Goal: Task Accomplishment & Management: Complete application form

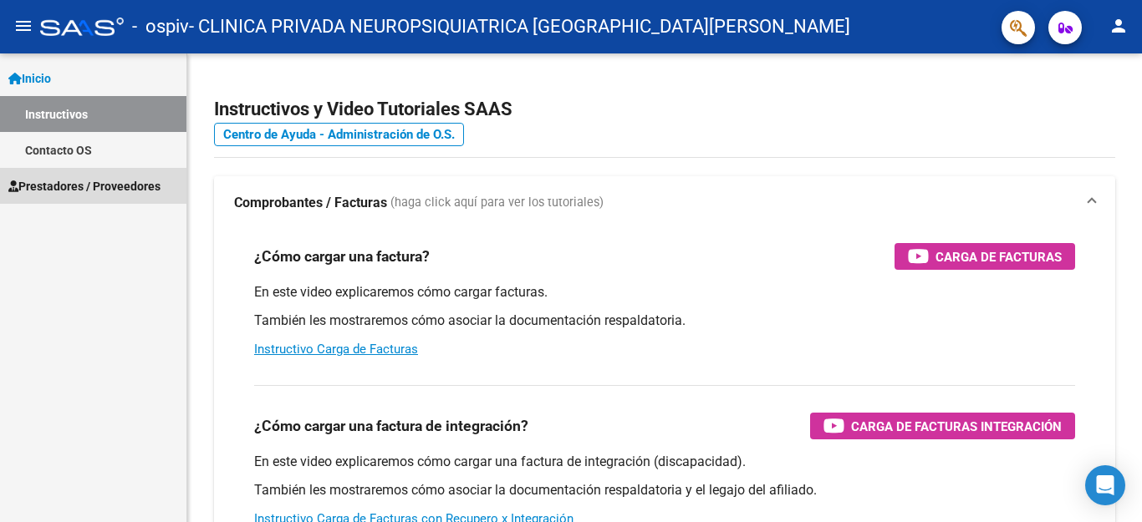
click at [65, 187] on span "Prestadores / Proveedores" at bounding box center [84, 186] width 152 height 18
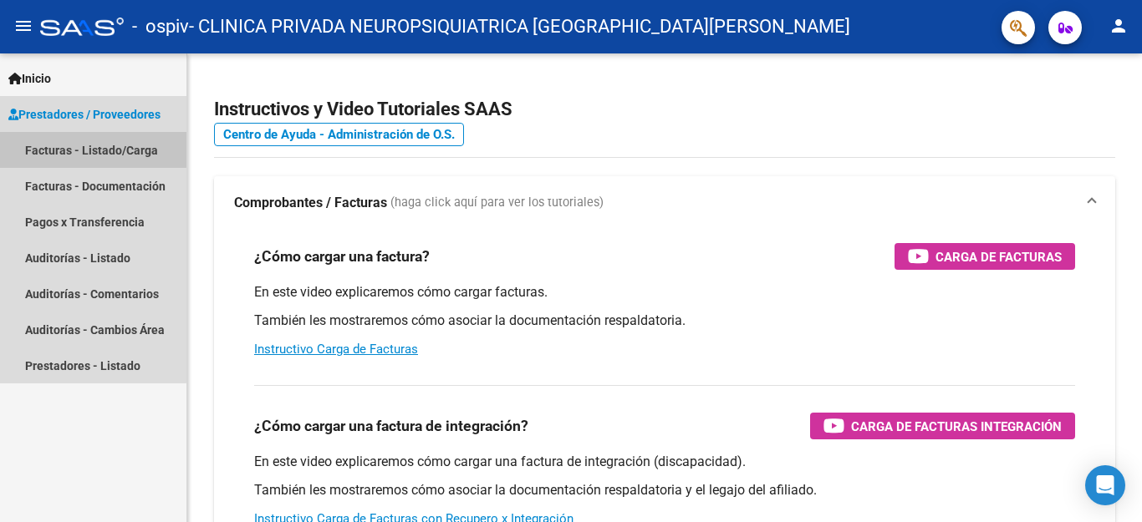
click at [87, 150] on link "Facturas - Listado/Carga" at bounding box center [93, 150] width 186 height 36
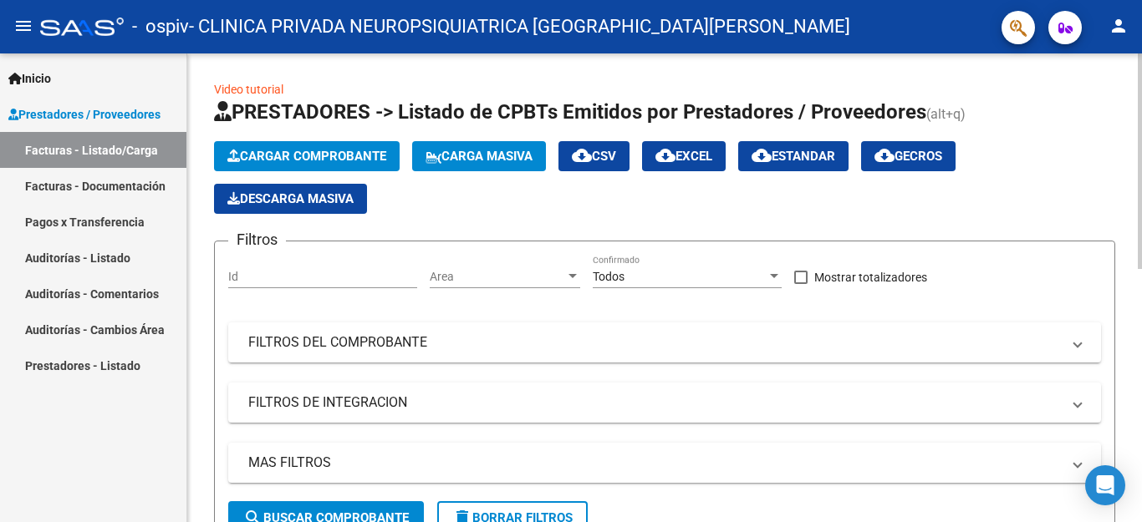
click at [328, 157] on span "Cargar Comprobante" at bounding box center [306, 156] width 159 height 15
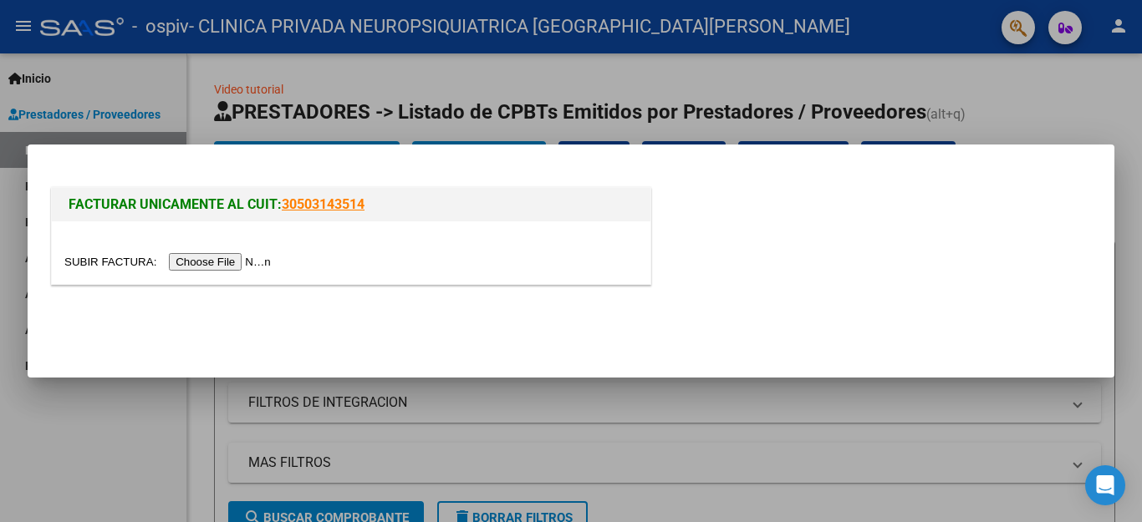
click at [232, 262] on input "file" at bounding box center [169, 262] width 211 height 18
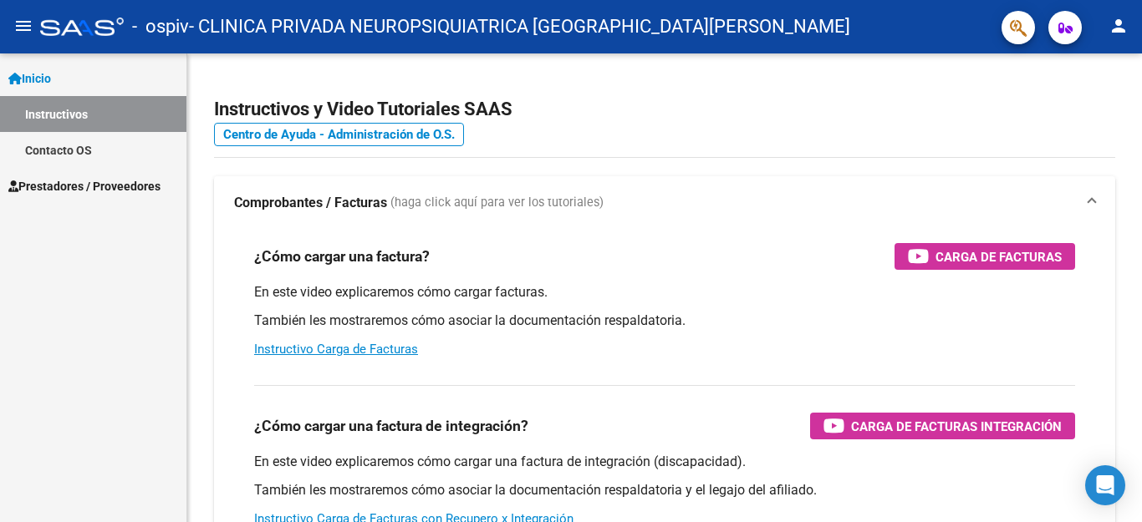
click at [67, 186] on span "Prestadores / Proveedores" at bounding box center [84, 186] width 152 height 18
click at [68, 185] on span "Prestadores / Proveedores" at bounding box center [84, 186] width 152 height 18
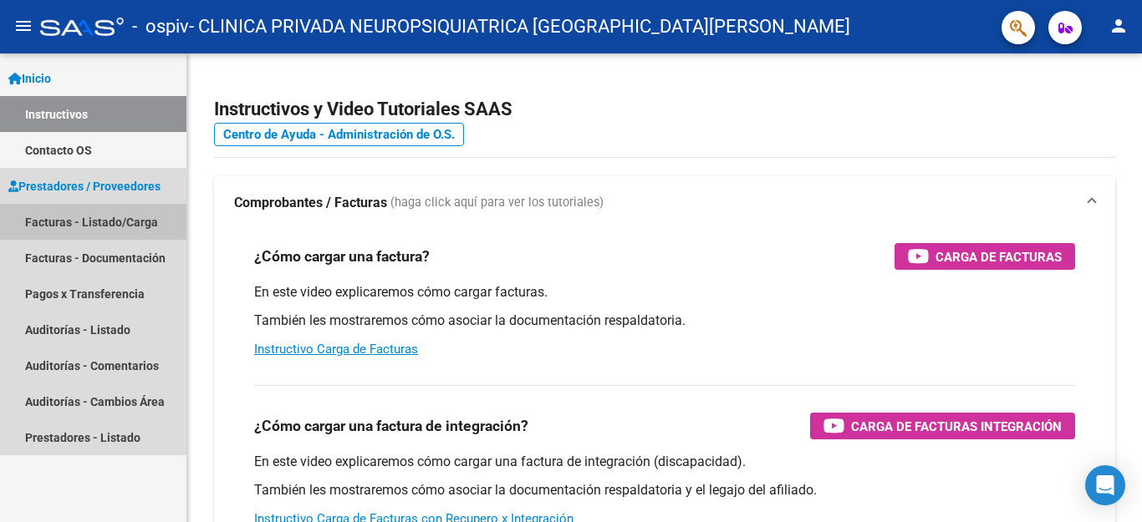
click at [81, 222] on link "Facturas - Listado/Carga" at bounding box center [93, 222] width 186 height 36
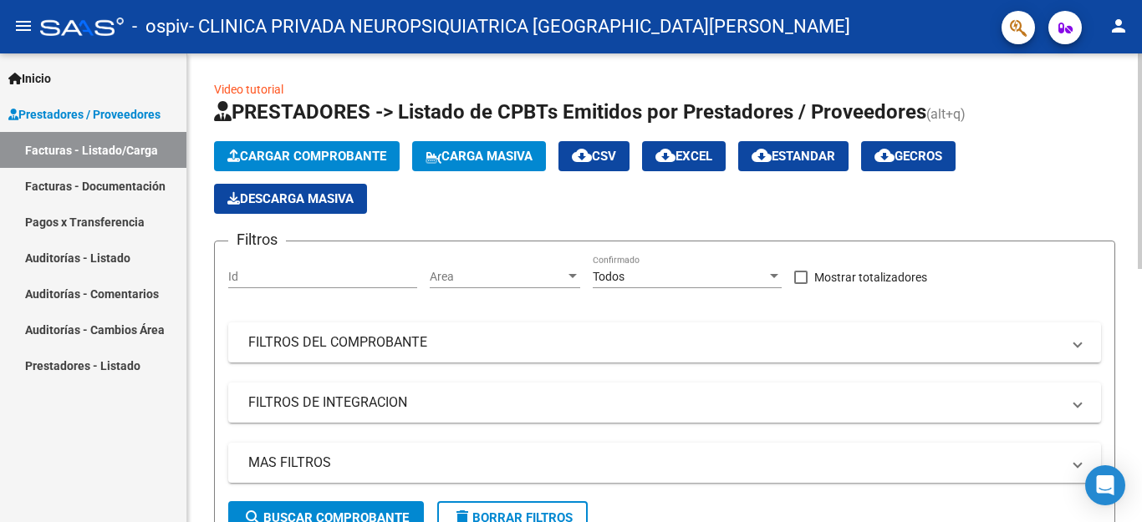
click at [343, 155] on span "Cargar Comprobante" at bounding box center [306, 156] width 159 height 15
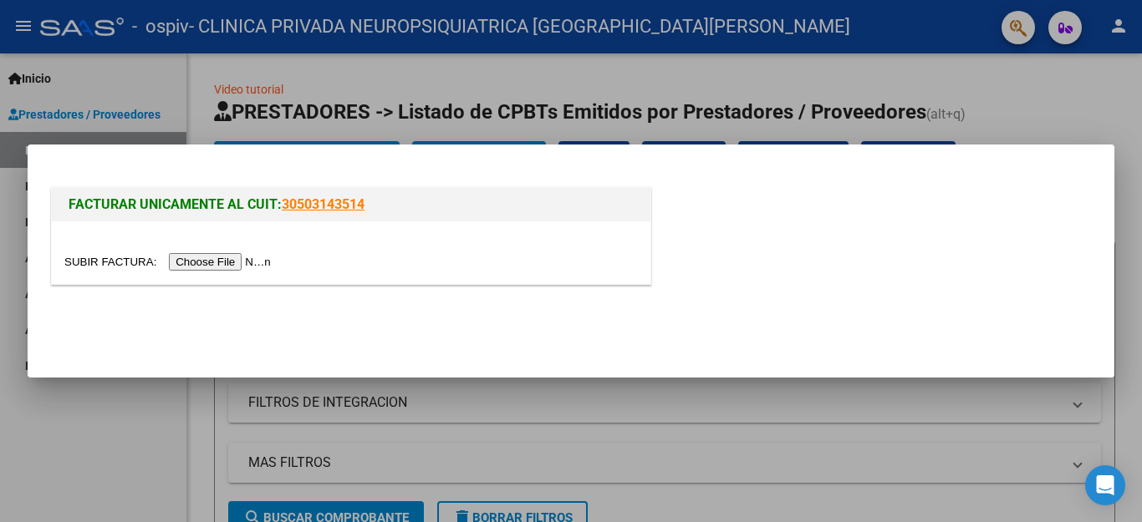
click at [223, 260] on input "file" at bounding box center [169, 262] width 211 height 18
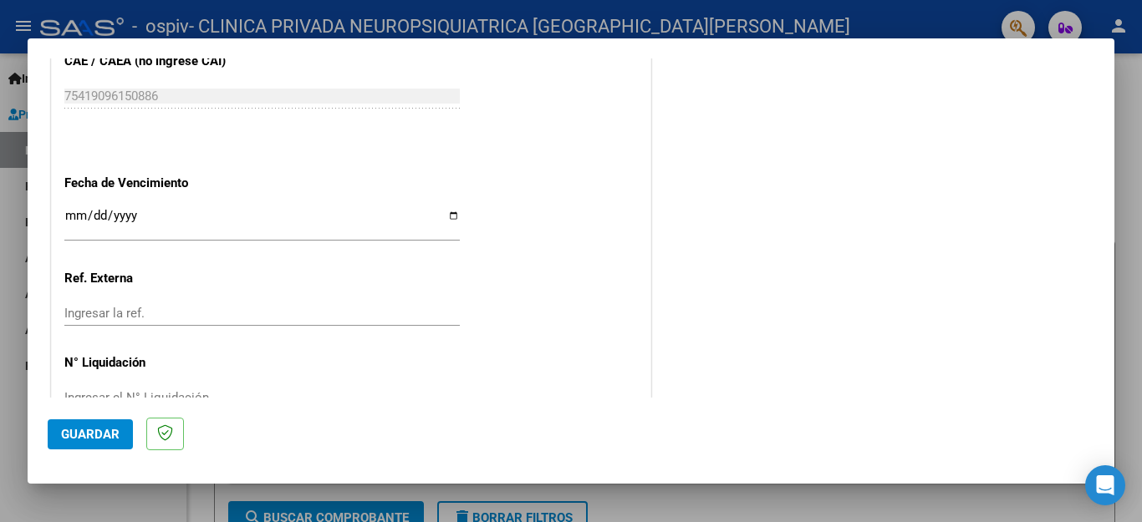
scroll to position [1155, 0]
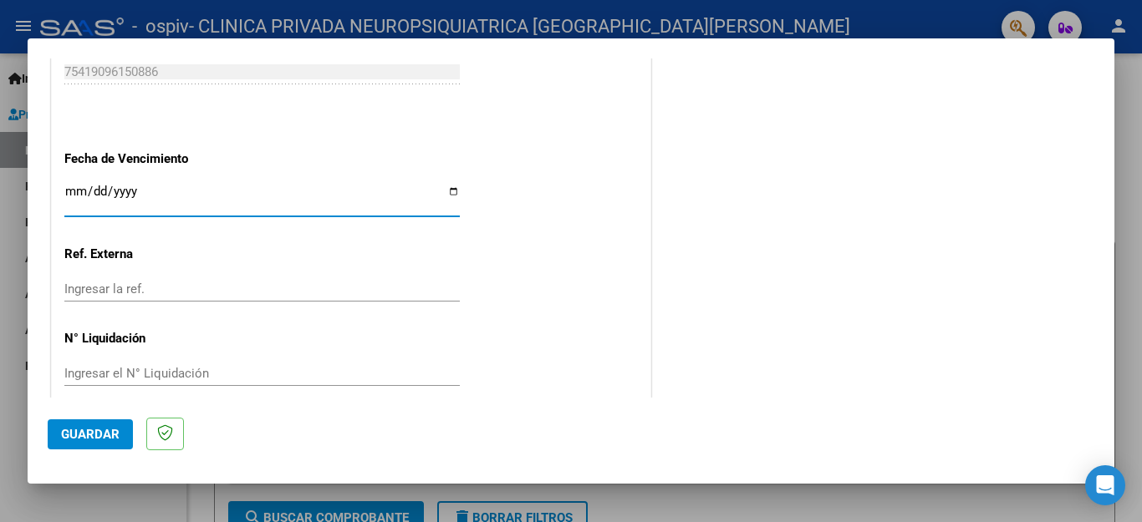
click at [445, 187] on input "Ingresar la fecha" at bounding box center [261, 198] width 395 height 27
type input "[DATE]"
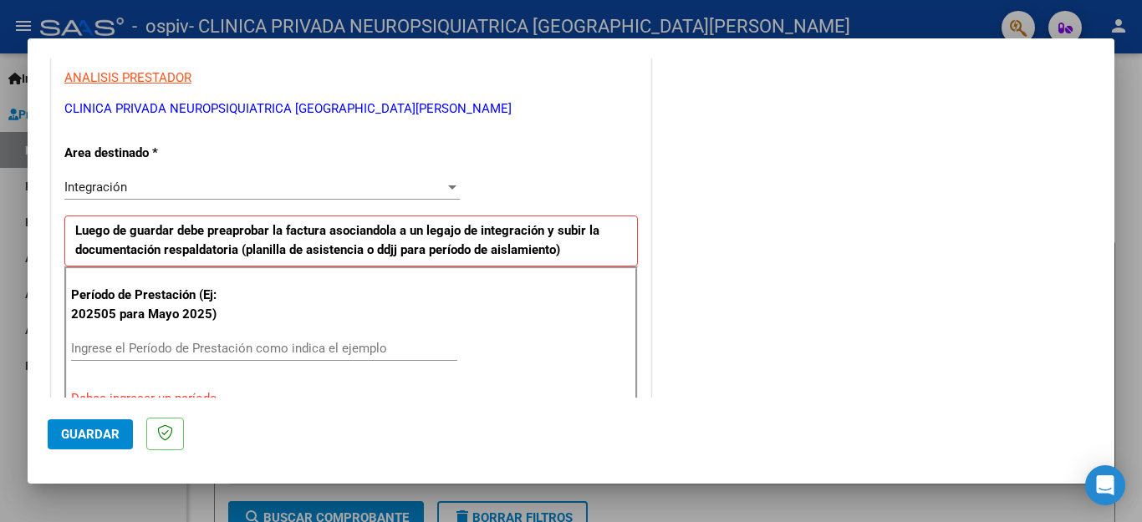
scroll to position [334, 0]
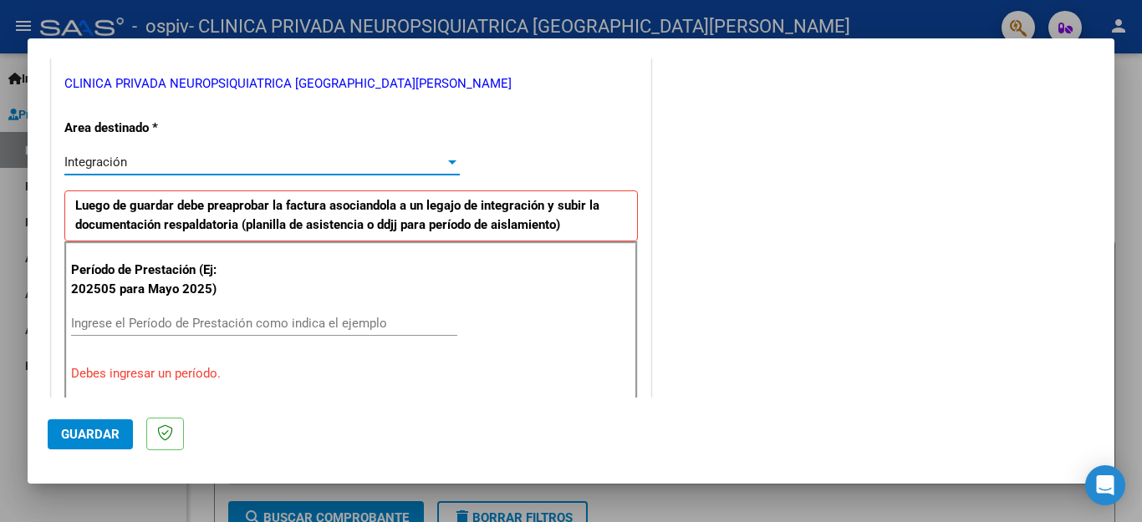
click at [448, 160] on div at bounding box center [452, 162] width 8 height 4
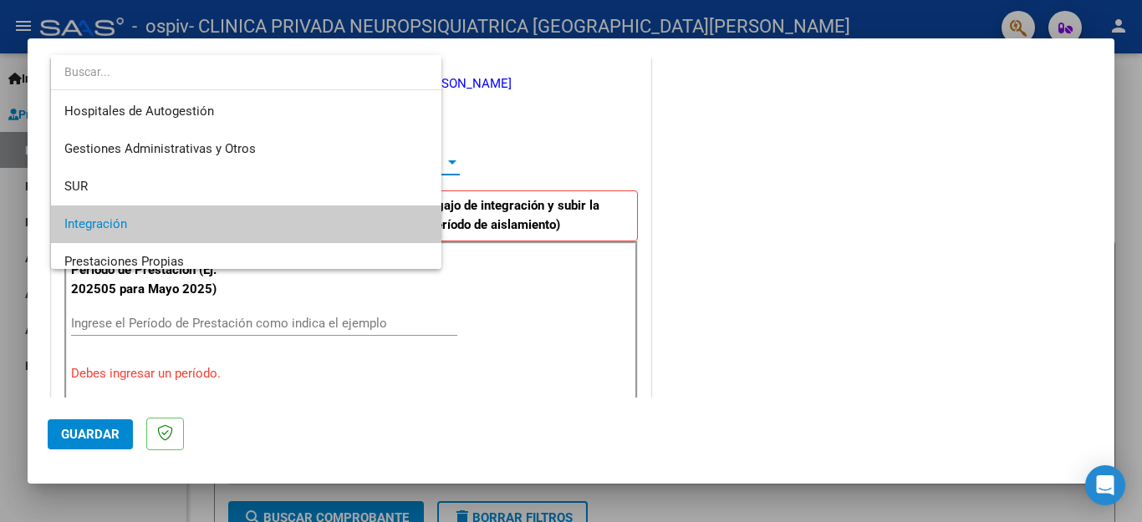
scroll to position [62, 0]
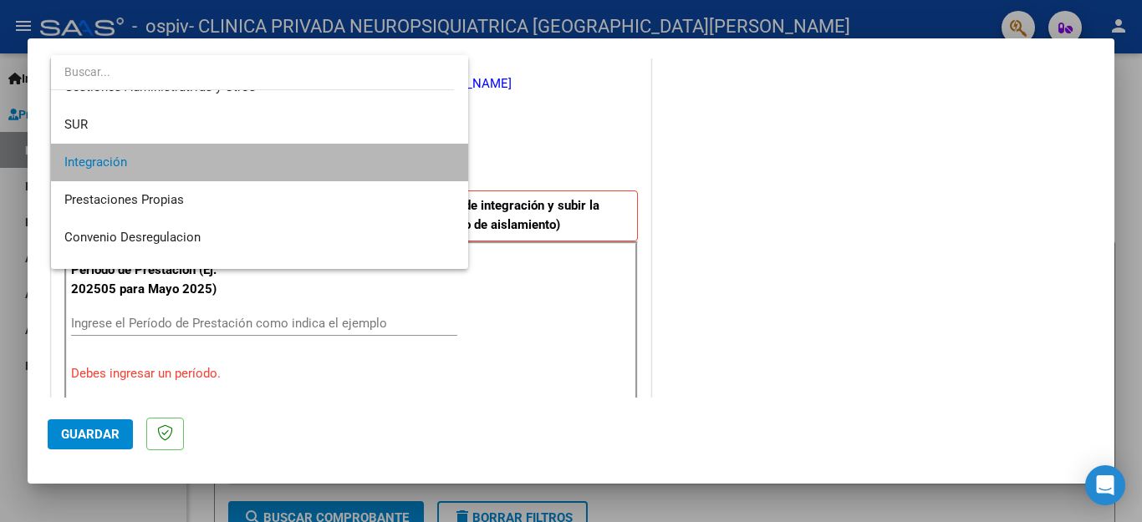
click at [260, 162] on span "Integración" at bounding box center [259, 163] width 390 height 38
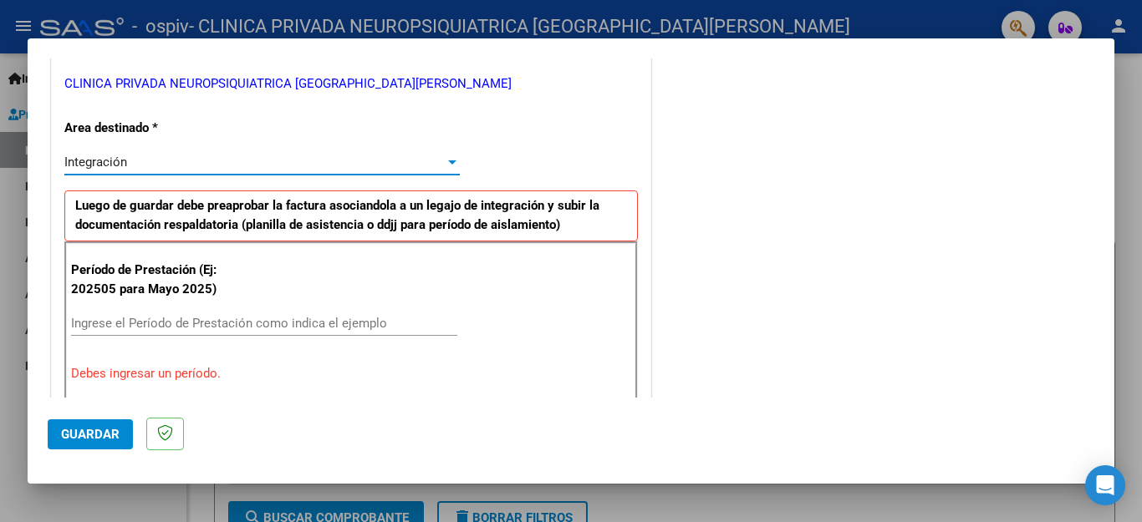
scroll to position [418, 0]
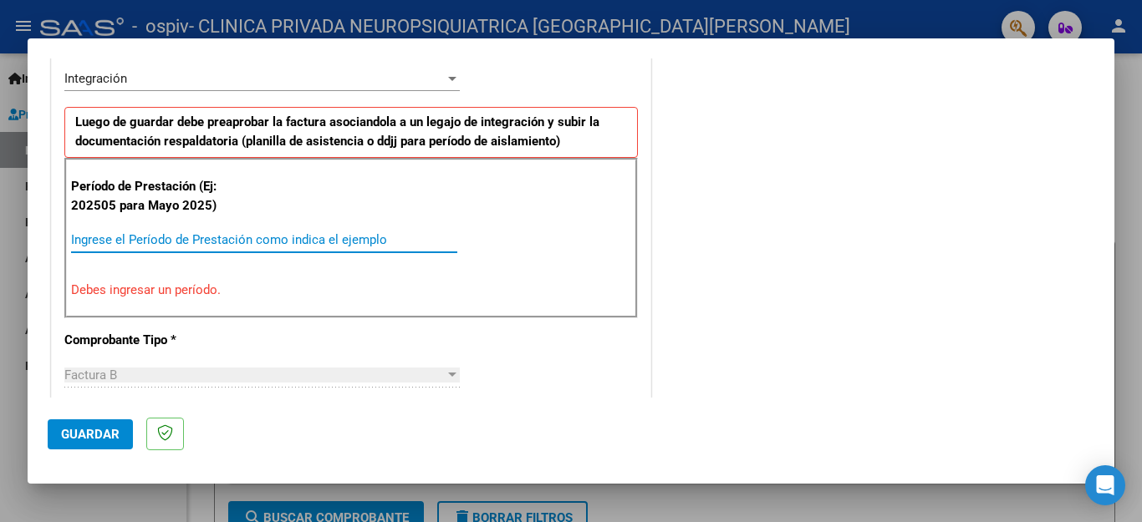
click at [103, 237] on input "Ingrese el Período de Prestación como indica el ejemplo" at bounding box center [264, 239] width 386 height 15
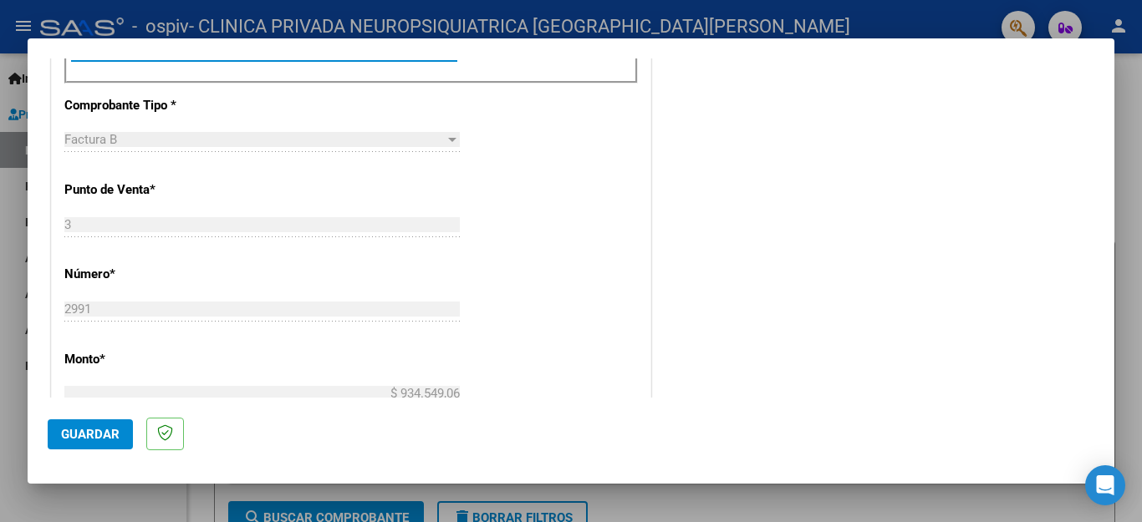
scroll to position [669, 0]
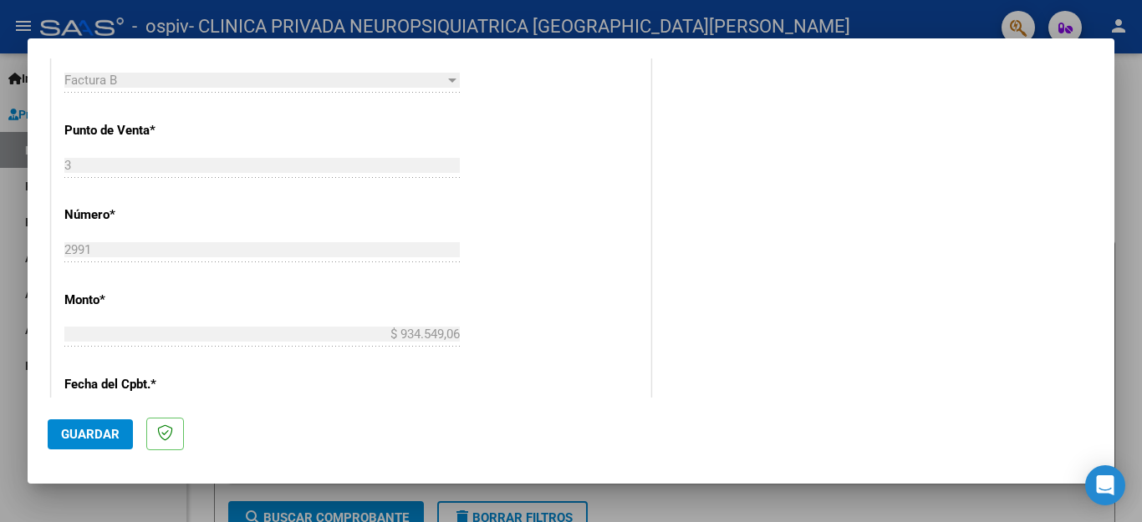
type input "202509"
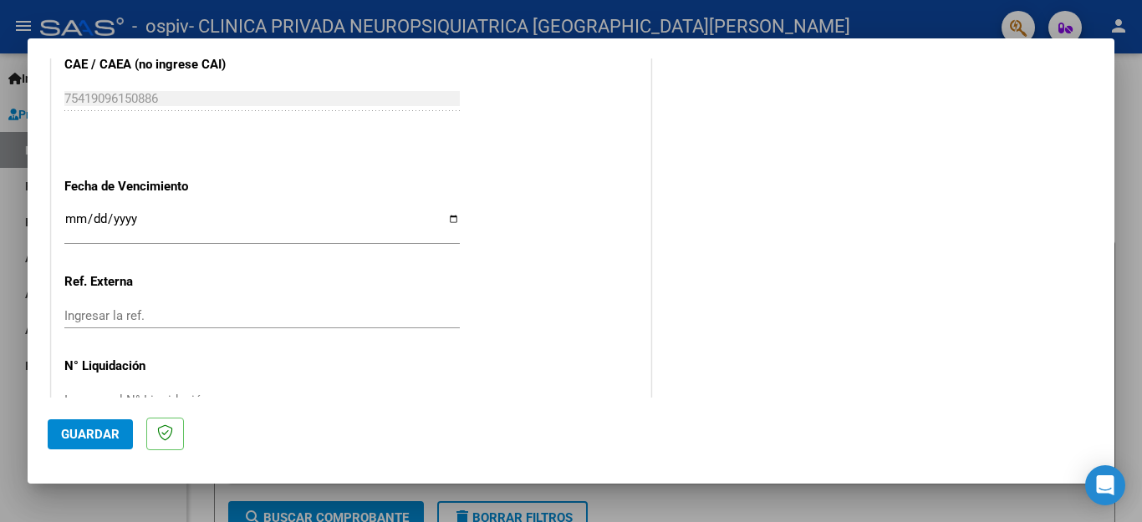
scroll to position [1111, 0]
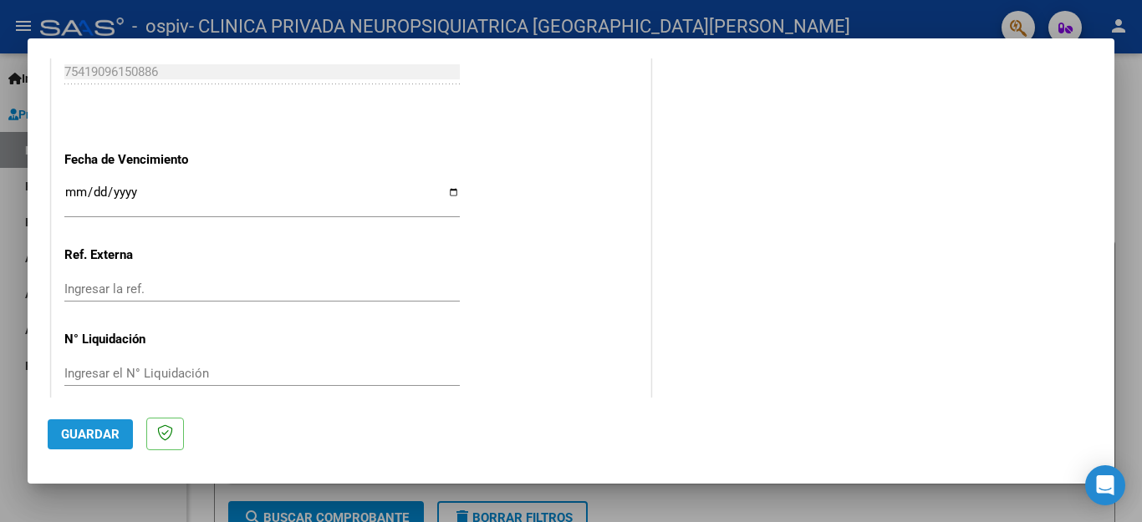
click at [92, 433] on span "Guardar" at bounding box center [90, 434] width 59 height 15
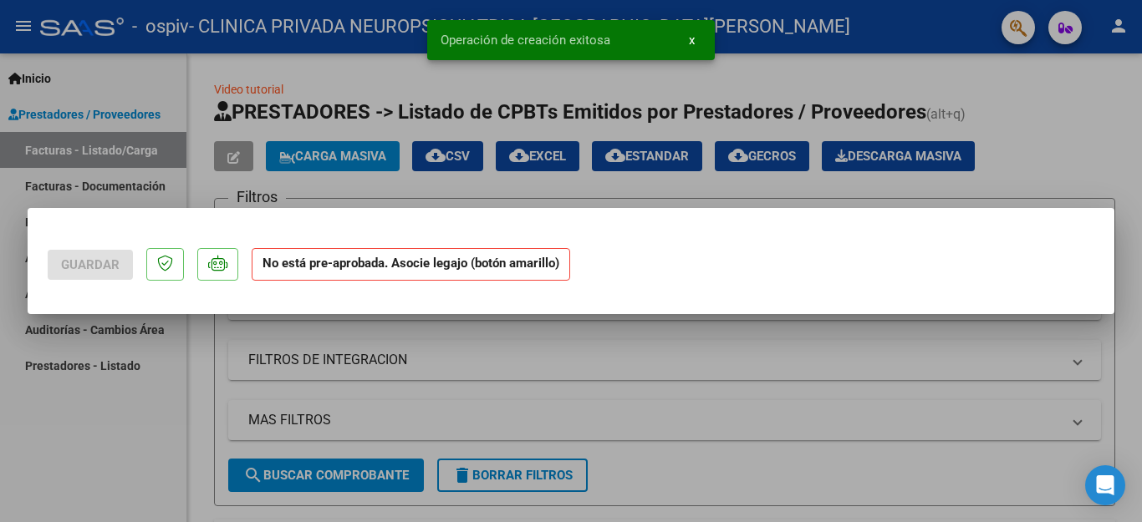
scroll to position [0, 0]
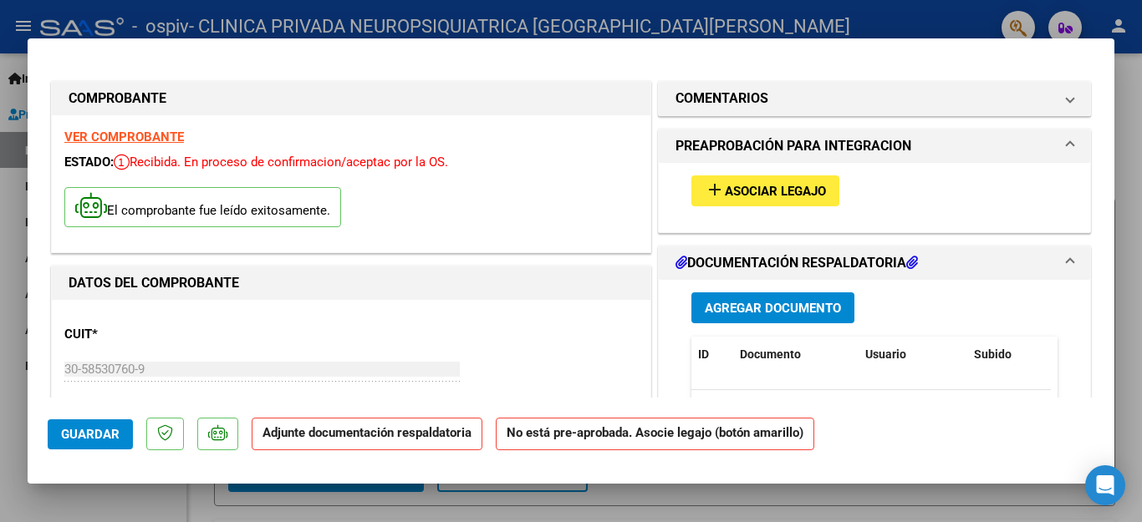
click at [752, 188] on span "Asociar Legajo" at bounding box center [775, 191] width 101 height 15
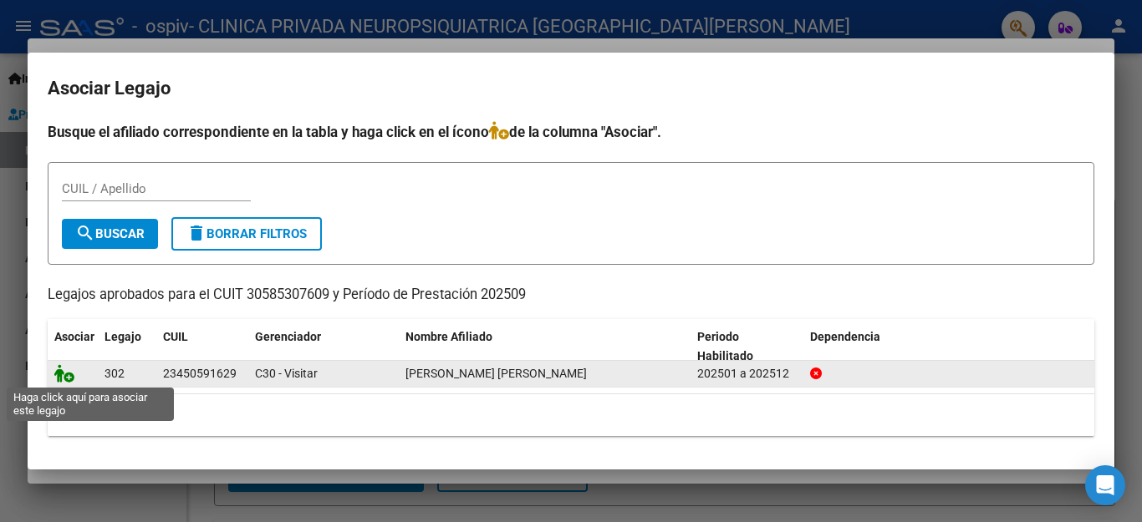
click at [62, 375] on icon at bounding box center [64, 373] width 20 height 18
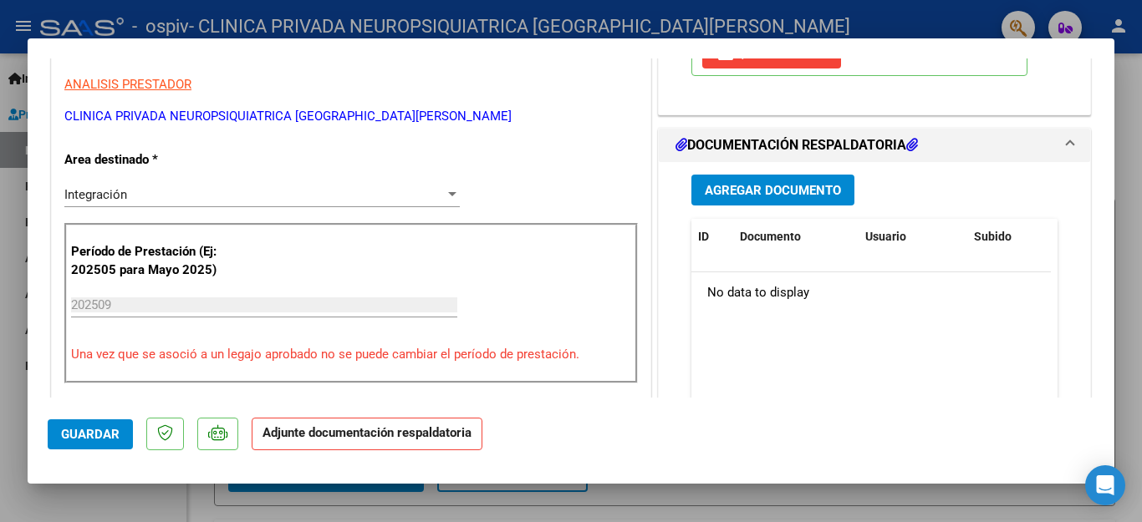
scroll to position [418, 0]
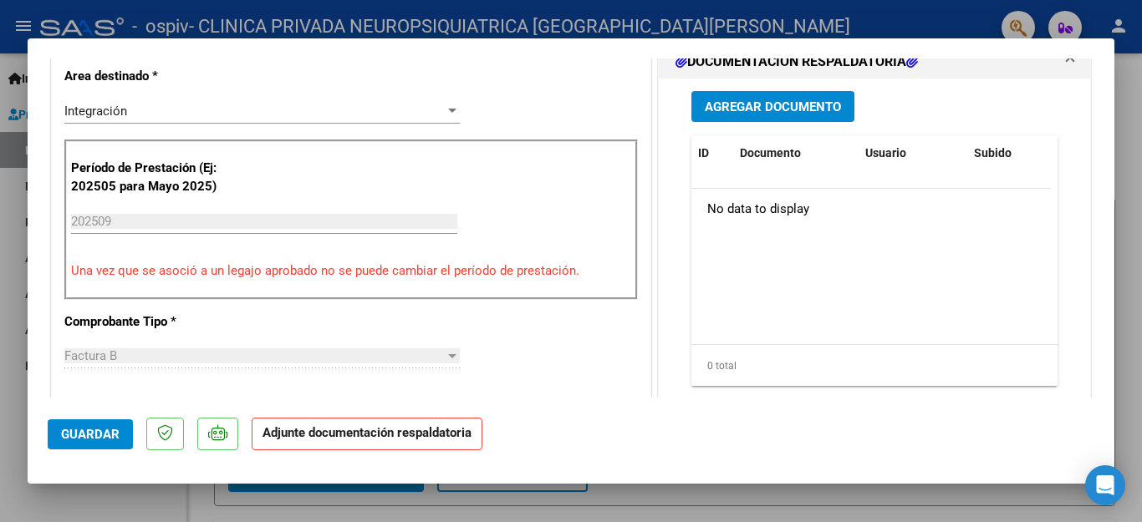
click at [761, 106] on span "Agregar Documento" at bounding box center [773, 106] width 136 height 15
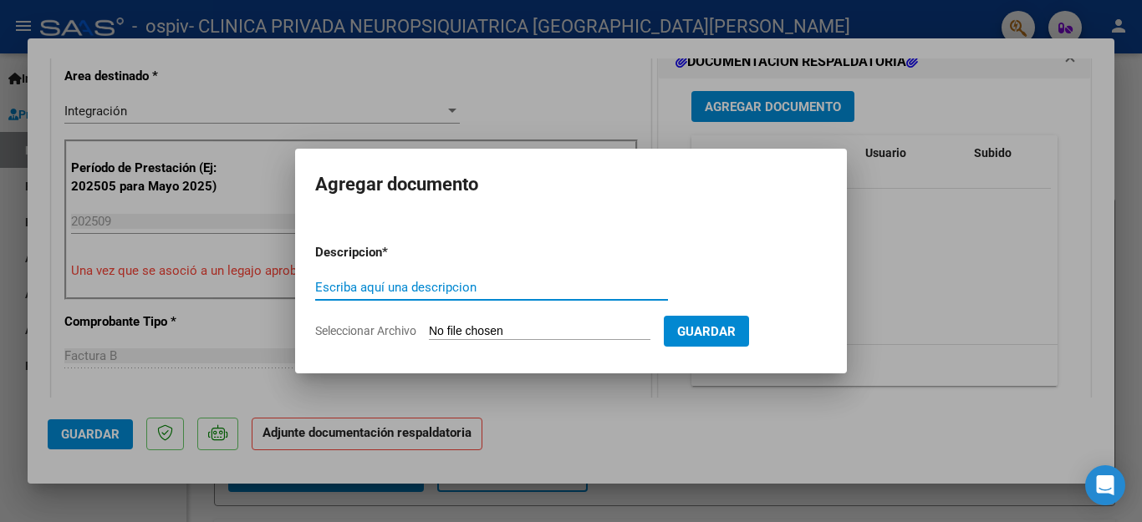
click at [409, 280] on input "Escriba aquí una descripcion" at bounding box center [491, 287] width 353 height 15
type input "a"
type input "Asistencia"
click at [379, 322] on form "Descripcion * Asistencia Escriba aquí una descripcion Seleccionar Archivo Guard…" at bounding box center [571, 292] width 512 height 122
click at [372, 328] on span "Seleccionar Archivo" at bounding box center [365, 330] width 101 height 13
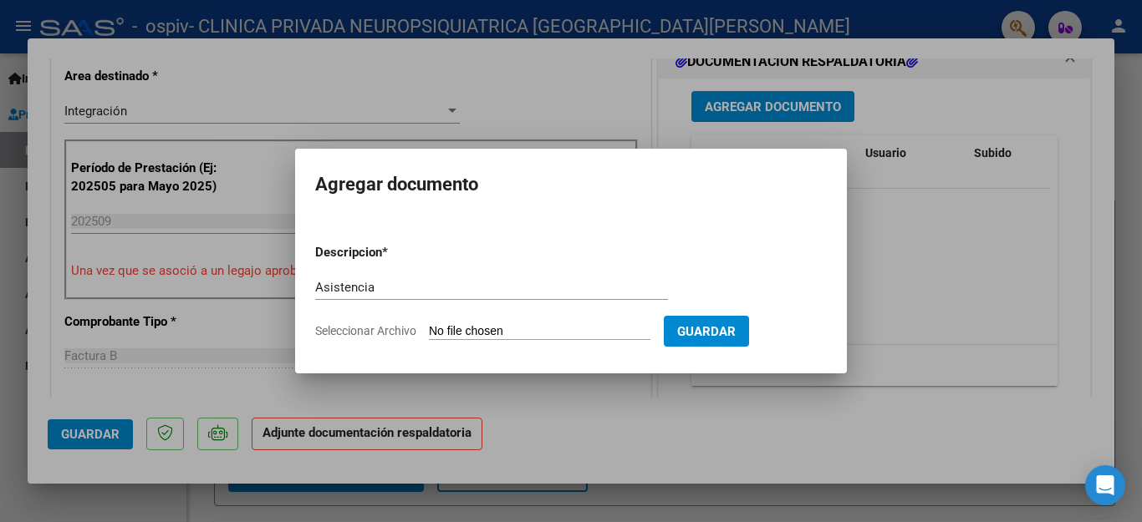
click at [429, 328] on input "Seleccionar Archivo" at bounding box center [540, 332] width 222 height 16
type input "C:\fakepath\Asistencia.pdf"
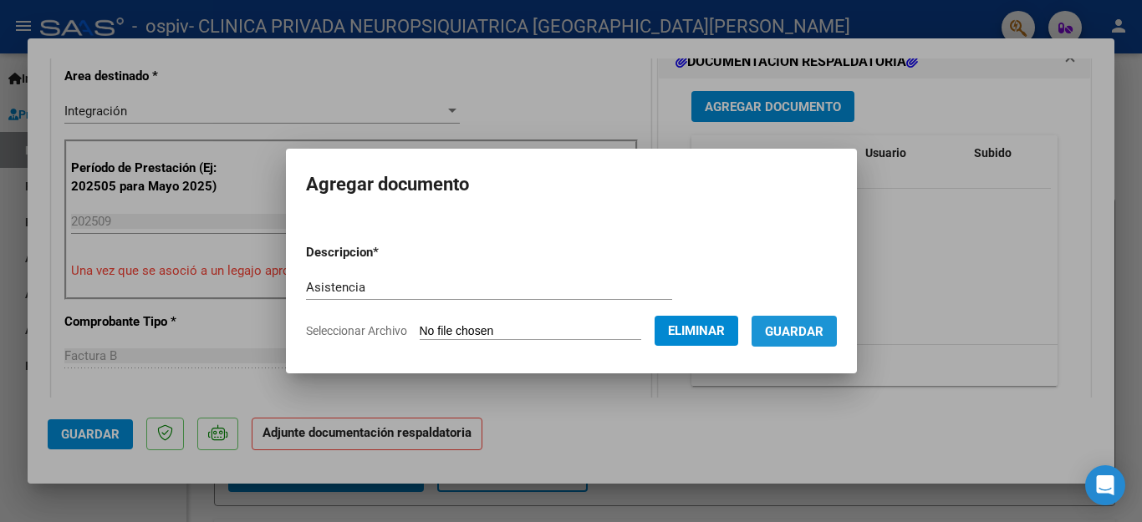
click at [796, 332] on span "Guardar" at bounding box center [794, 331] width 59 height 15
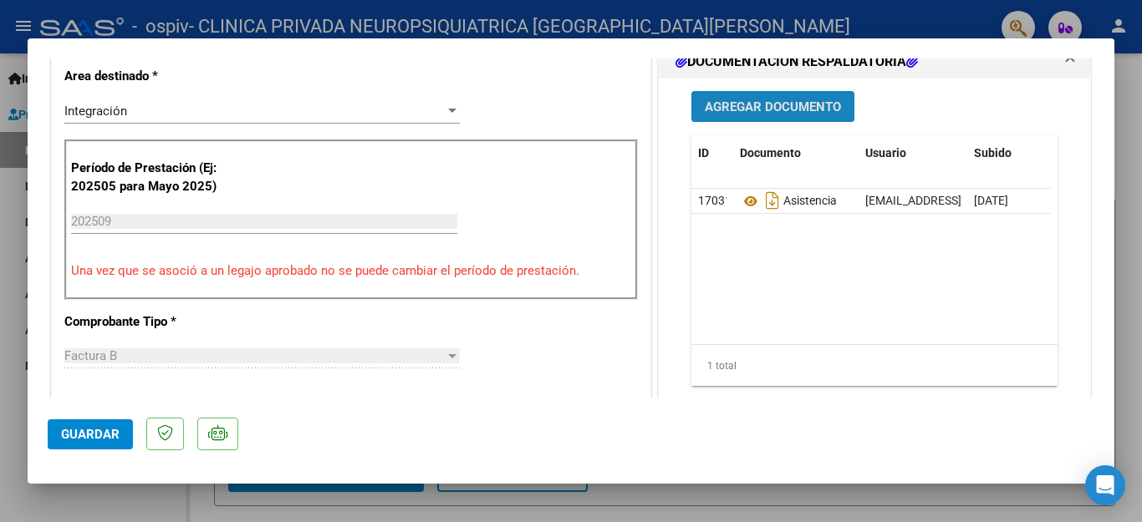
click at [781, 94] on button "Agregar Documento" at bounding box center [772, 106] width 163 height 31
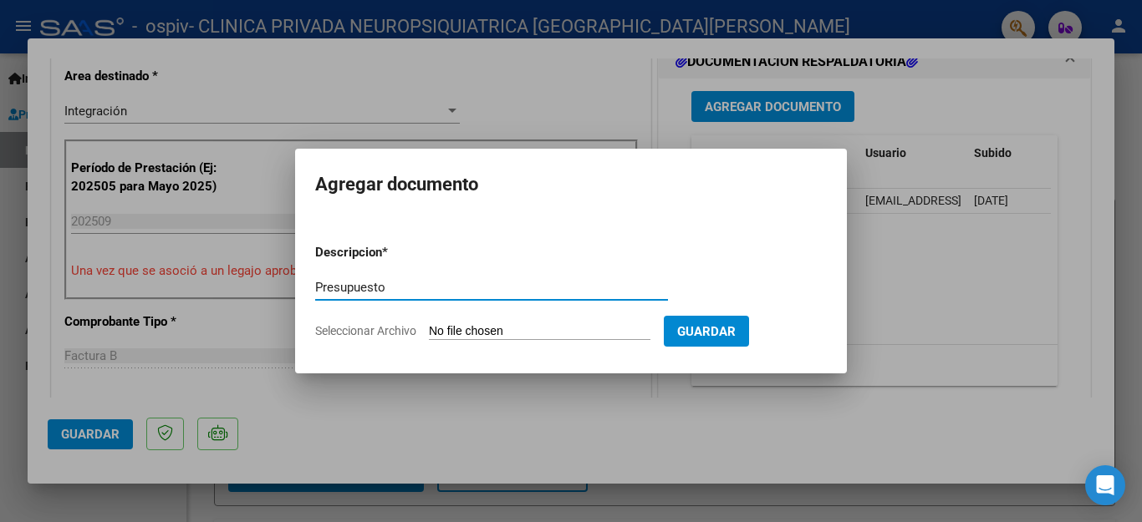
type input "Presupuesto"
click at [357, 331] on span "Seleccionar Archivo" at bounding box center [365, 330] width 101 height 13
click at [429, 331] on input "Seleccionar Archivo" at bounding box center [540, 332] width 222 height 16
type input "C:\fakepath\[PERSON_NAME] PRESUPUESTO CENTRO DE DIA JD 2025..pdf"
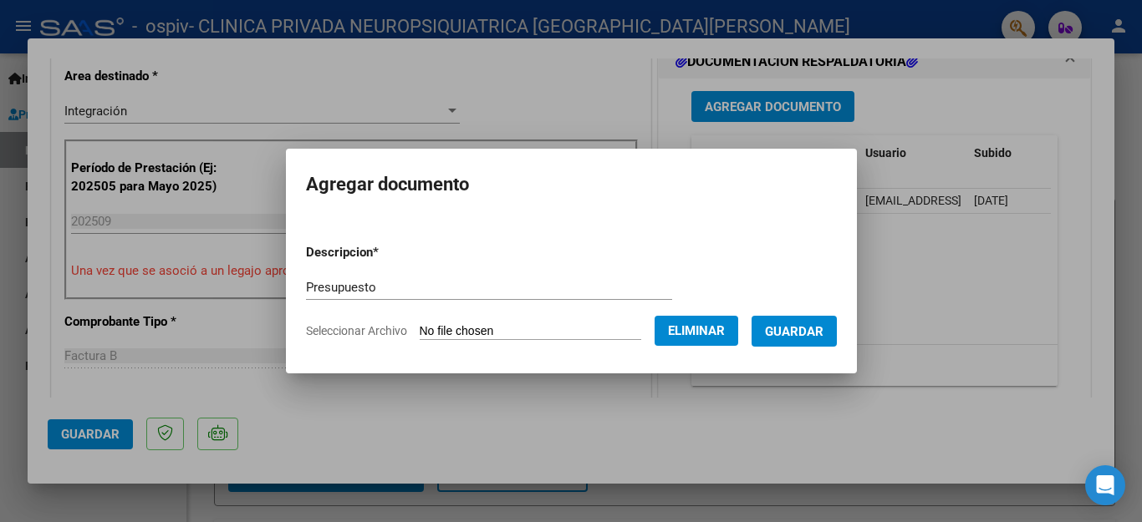
click at [810, 336] on span "Guardar" at bounding box center [794, 331] width 59 height 15
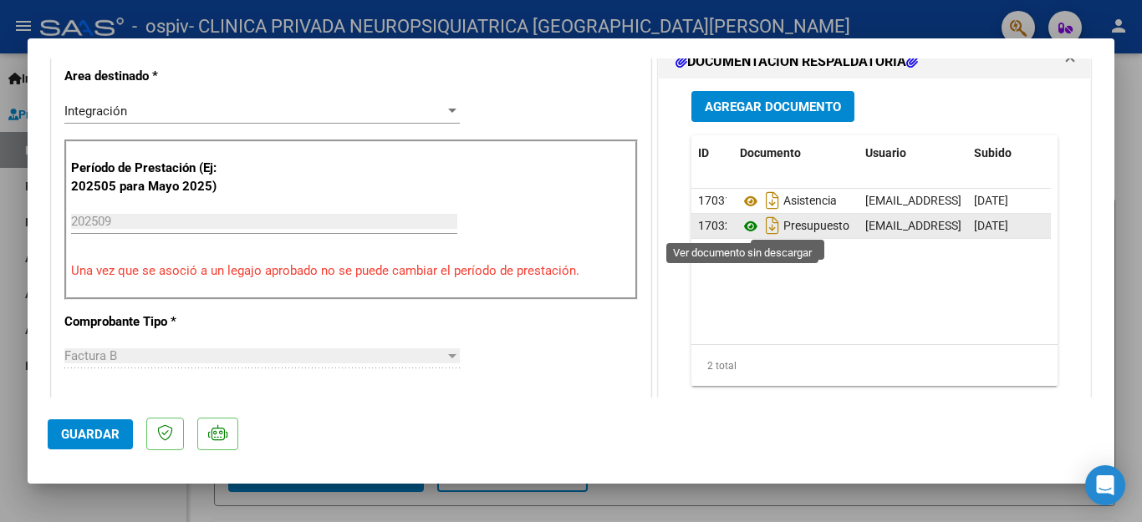
click at [740, 223] on icon at bounding box center [751, 226] width 22 height 20
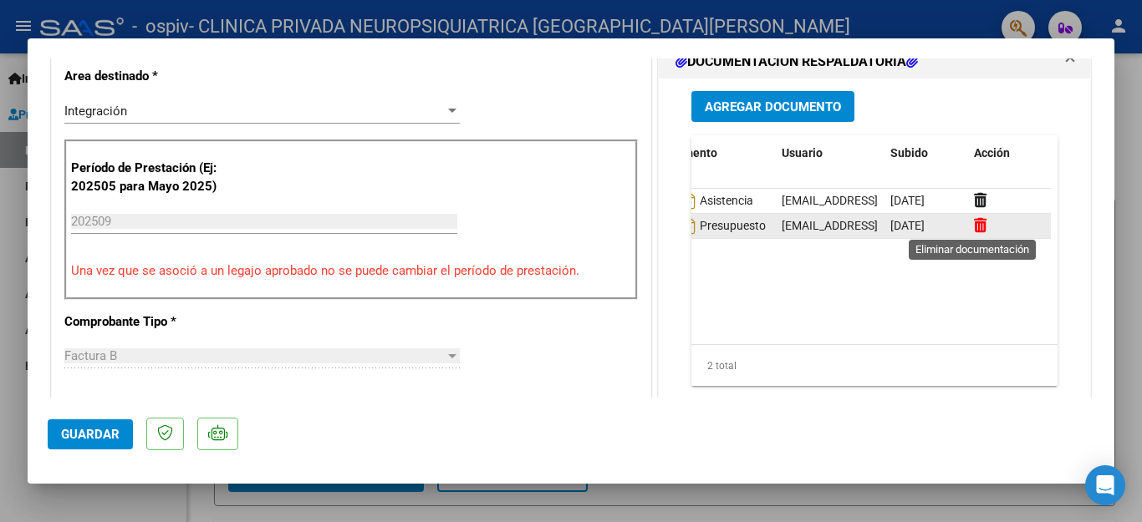
click at [974, 225] on icon at bounding box center [980, 225] width 13 height 16
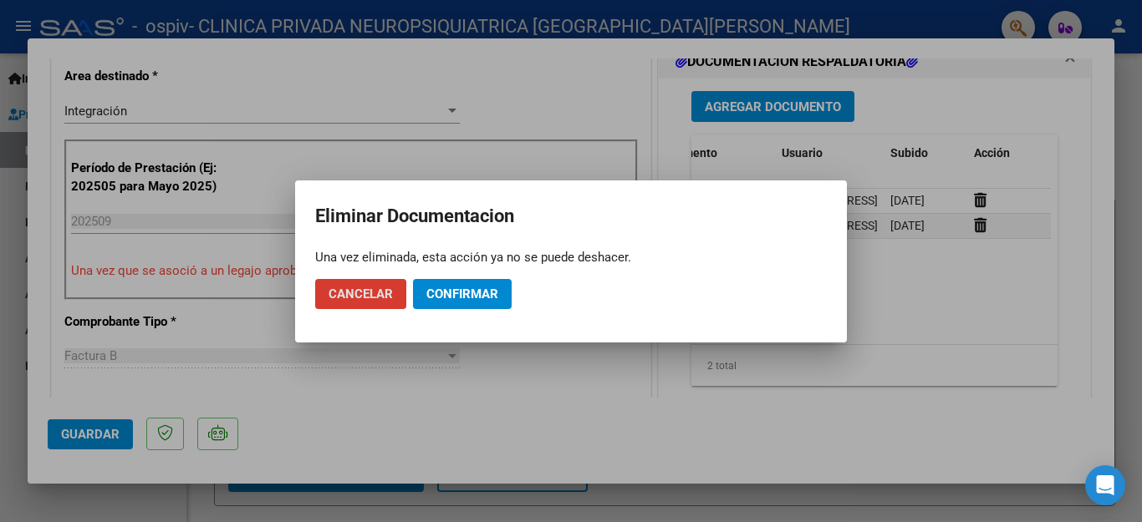
click at [464, 295] on span "Confirmar" at bounding box center [462, 294] width 72 height 15
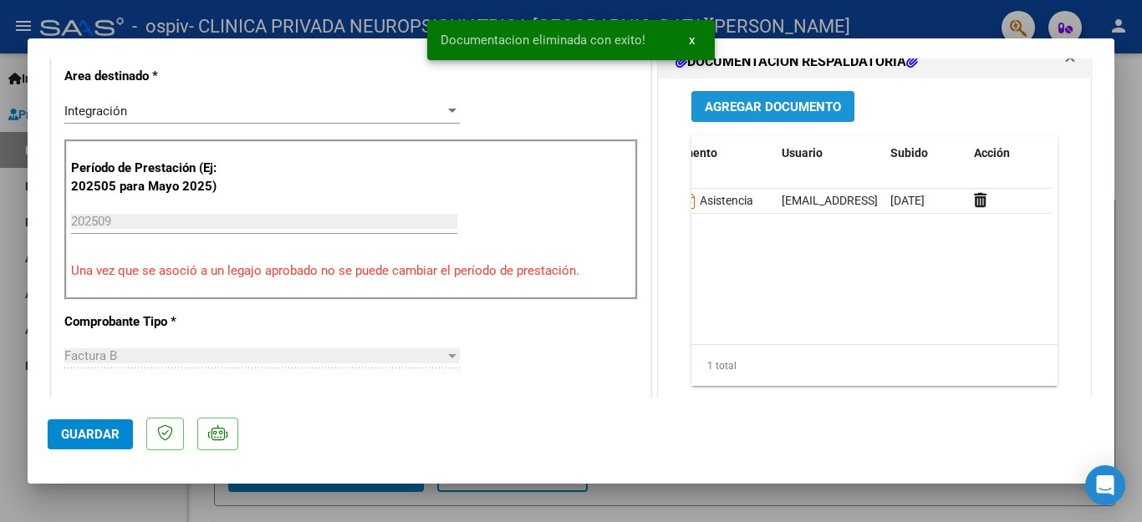
click at [781, 104] on span "Agregar Documento" at bounding box center [773, 106] width 136 height 15
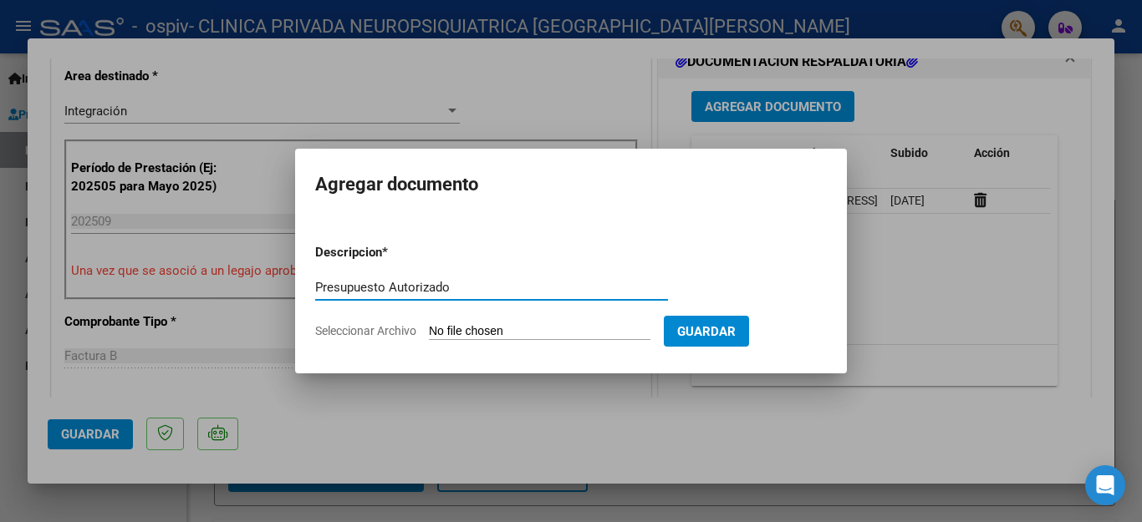
type input "Presupuesto Autorizado"
click at [456, 330] on input "Seleccionar Archivo" at bounding box center [540, 332] width 222 height 16
type input "C:\fakepath\[PERSON_NAME] PRESUPUESTO CENTRO DE DIA JD 2025..pdf"
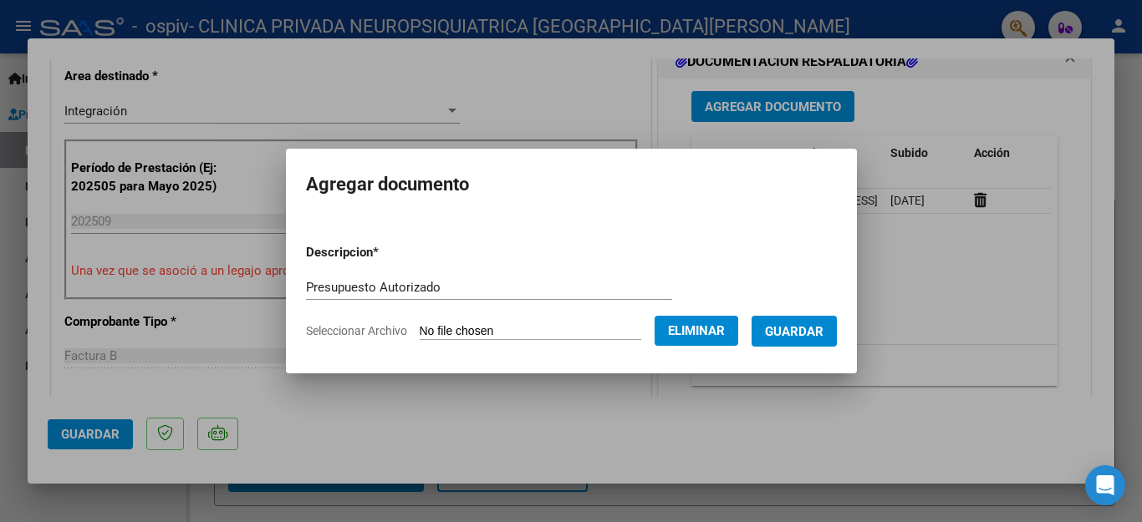
click at [802, 331] on span "Guardar" at bounding box center [794, 331] width 59 height 15
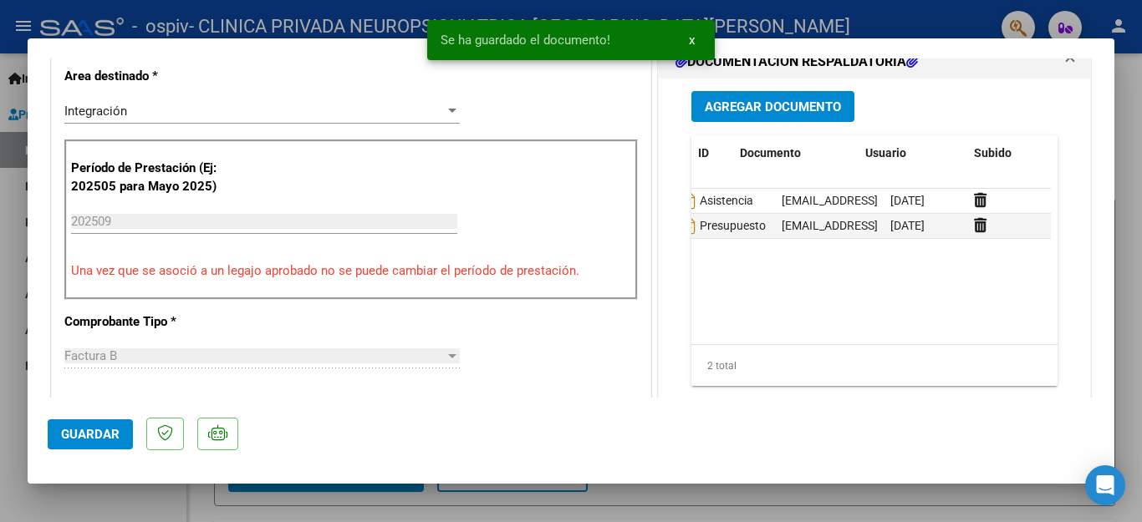
scroll to position [0, 0]
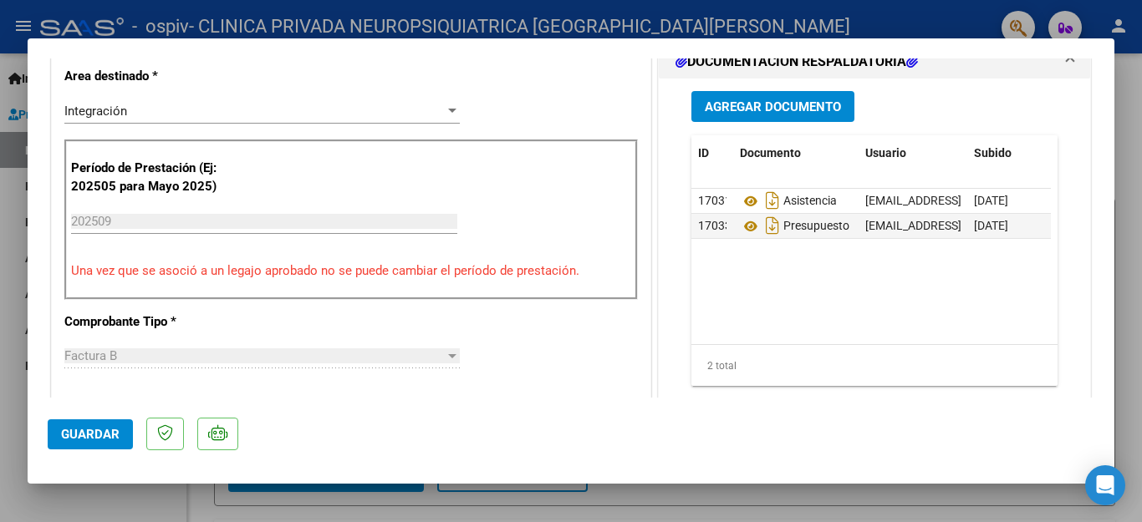
click at [109, 431] on span "Guardar" at bounding box center [90, 434] width 59 height 15
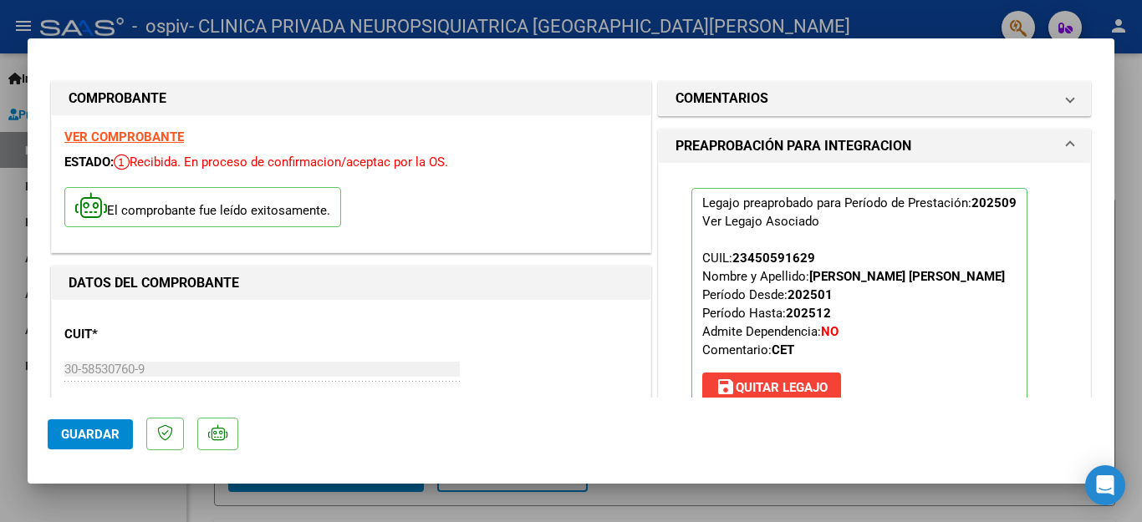
click at [125, 135] on strong "VER COMPROBANTE" at bounding box center [124, 137] width 120 height 15
click at [0, 219] on div at bounding box center [571, 261] width 1142 height 522
type input "$ 0,00"
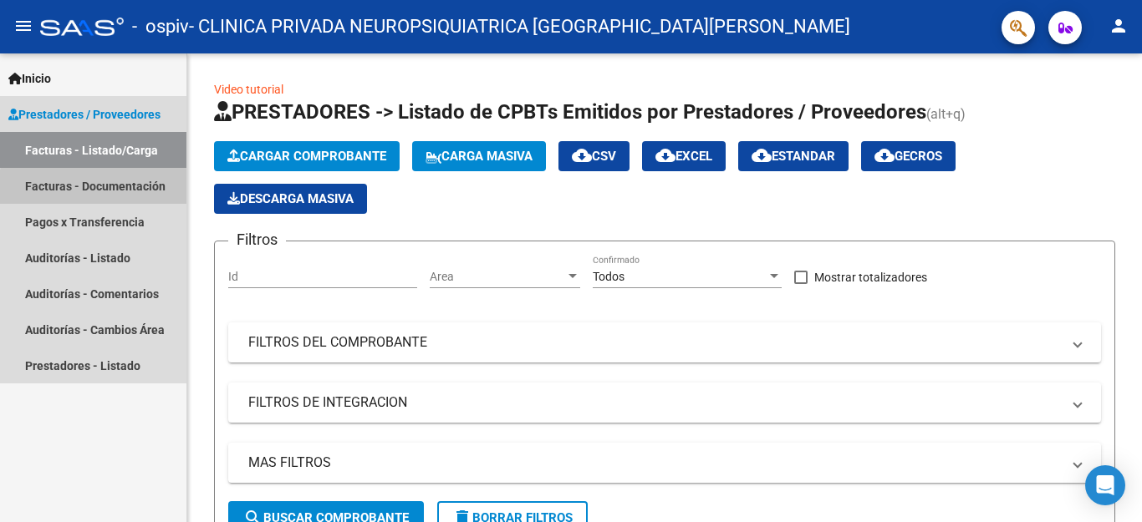
click at [110, 189] on link "Facturas - Documentación" at bounding box center [93, 186] width 186 height 36
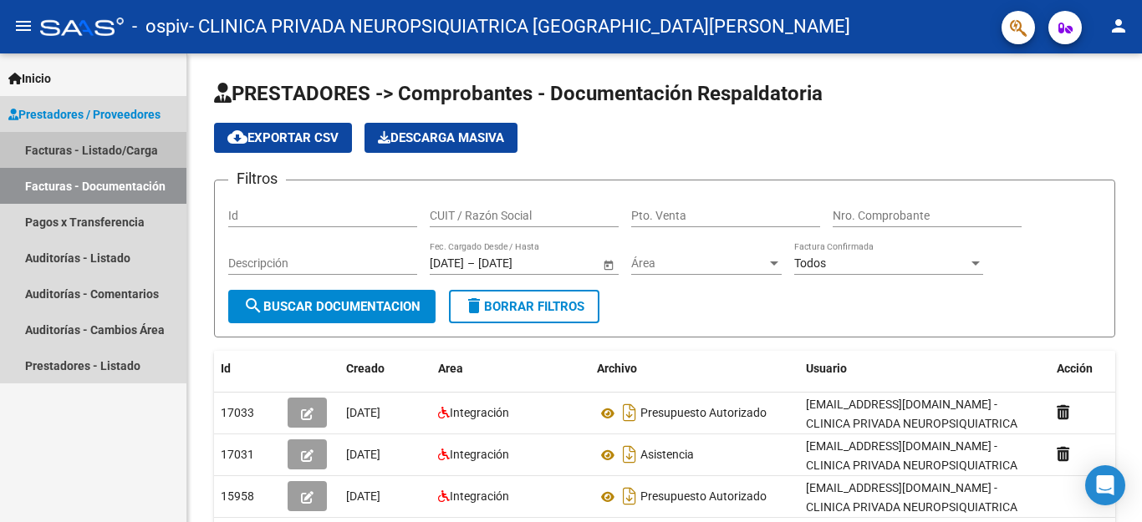
click at [87, 142] on link "Facturas - Listado/Carga" at bounding box center [93, 150] width 186 height 36
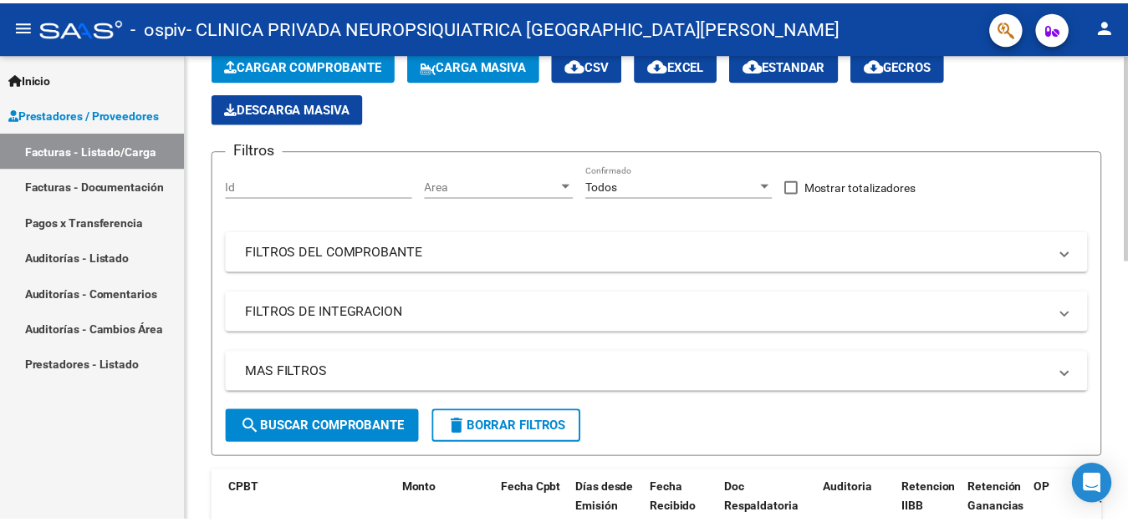
scroll to position [342, 0]
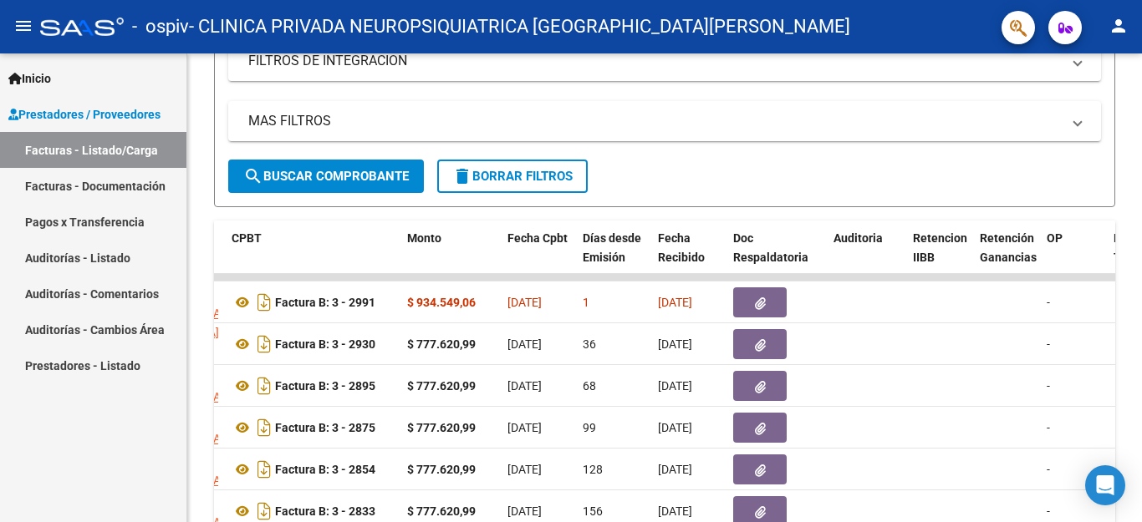
click at [1119, 26] on mat-icon "person" at bounding box center [1118, 26] width 20 height 20
click at [1087, 107] on button "exit_to_app Salir" at bounding box center [1084, 110] width 102 height 40
